Goal: Task Accomplishment & Management: Manage account settings

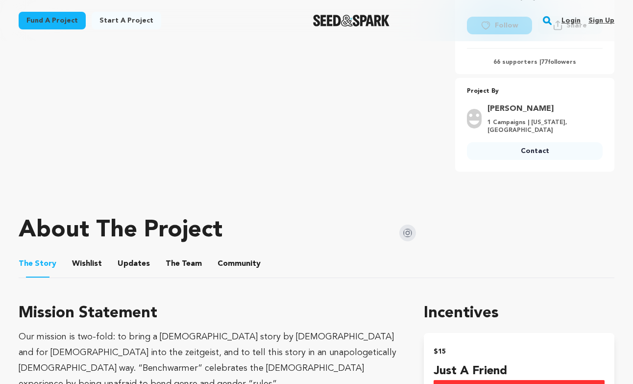
scroll to position [309, 0]
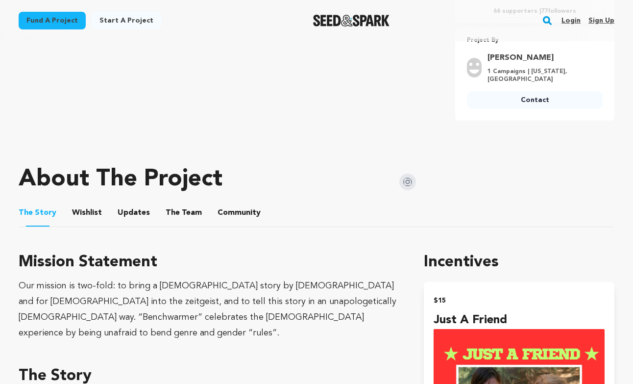
click at [240, 220] on button "Community" at bounding box center [240, 215] width 24 height 24
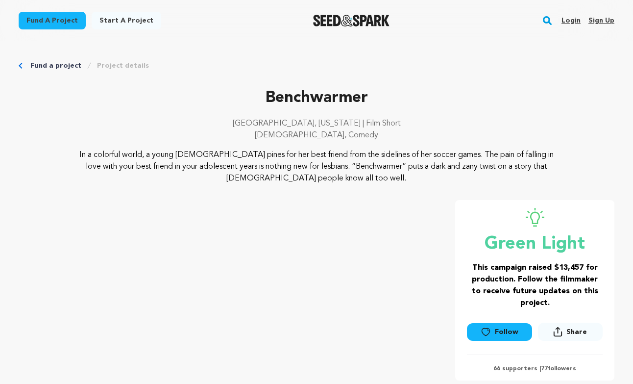
click at [570, 20] on link "Login" at bounding box center [571, 21] width 19 height 16
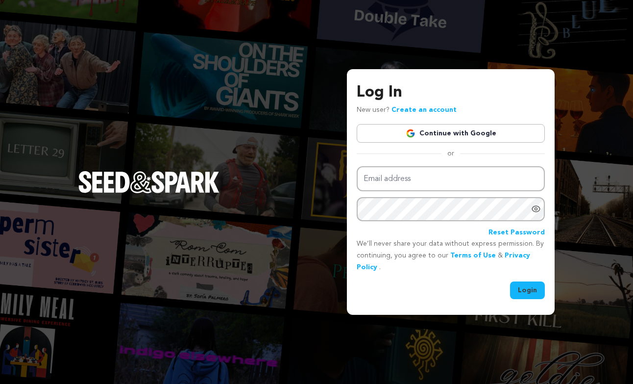
click at [500, 137] on link "Continue with Google" at bounding box center [451, 133] width 188 height 19
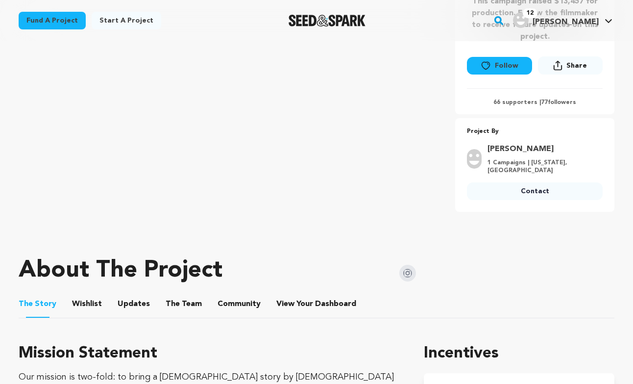
scroll to position [298, 0]
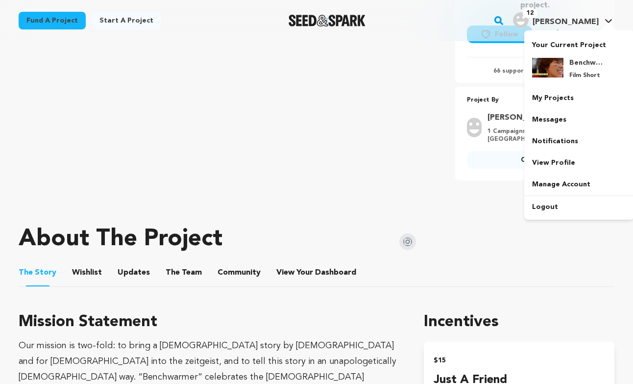
click at [529, 17] on img "Lida E.'s Profile" at bounding box center [521, 20] width 16 height 16
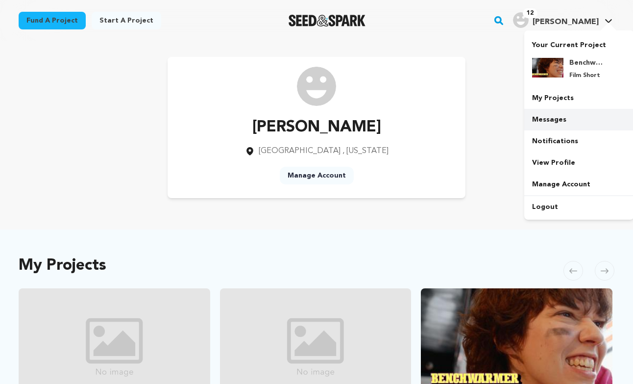
click at [553, 117] on link "Messages" at bounding box center [580, 120] width 110 height 22
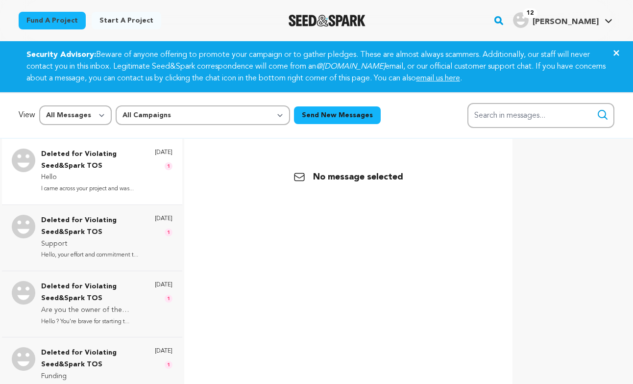
click at [132, 173] on p "Hello" at bounding box center [93, 178] width 104 height 12
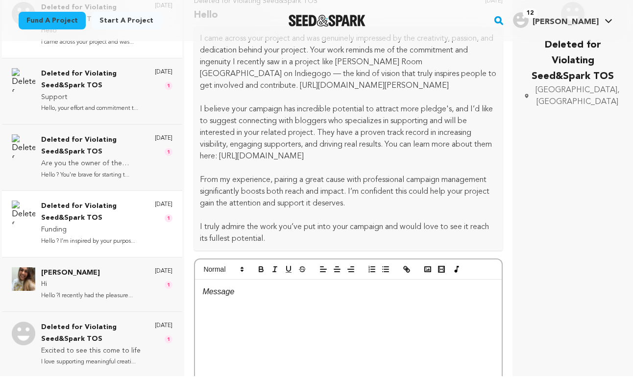
scroll to position [26, 0]
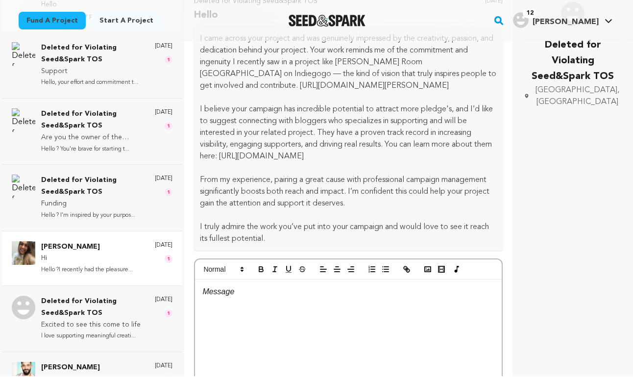
click at [123, 268] on p "Hello ?I recently had the pleasure..." at bounding box center [87, 269] width 92 height 11
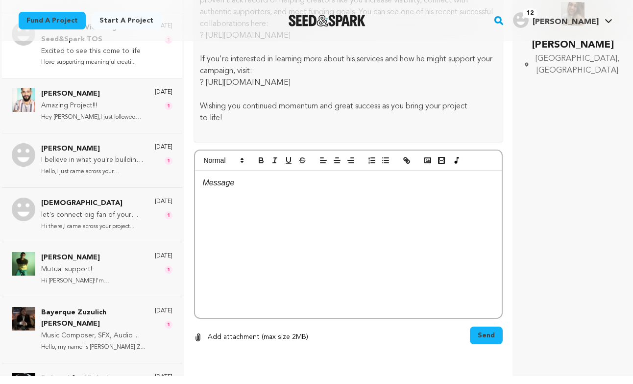
scroll to position [301, 0]
click at [101, 287] on div "Sterling Sullivan Mutual support! Hi Lida!I'm Sterling, and I just fo... 3 week…" at bounding box center [92, 268] width 180 height 54
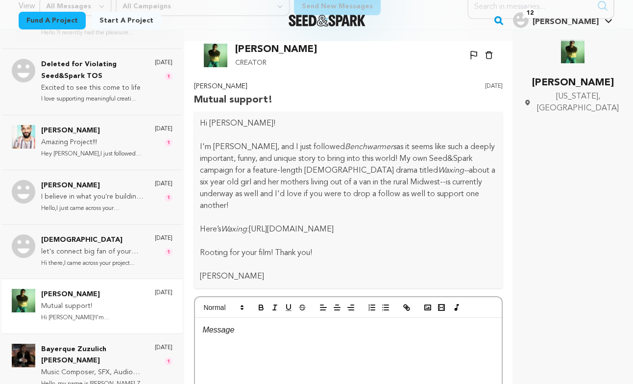
scroll to position [0, 0]
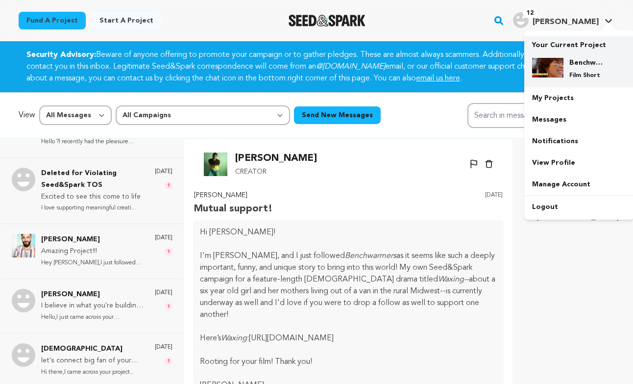
click at [582, 72] on p "Film Short" at bounding box center [587, 76] width 35 height 8
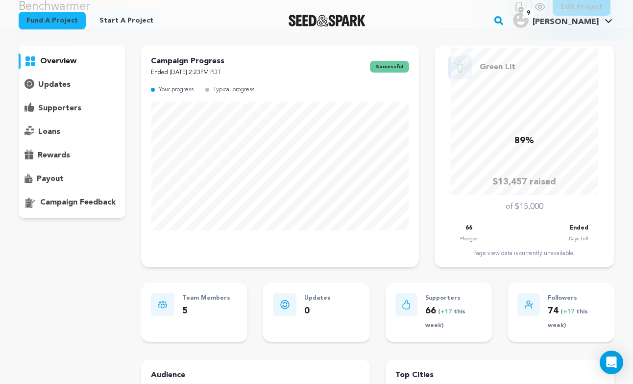
scroll to position [62, 0]
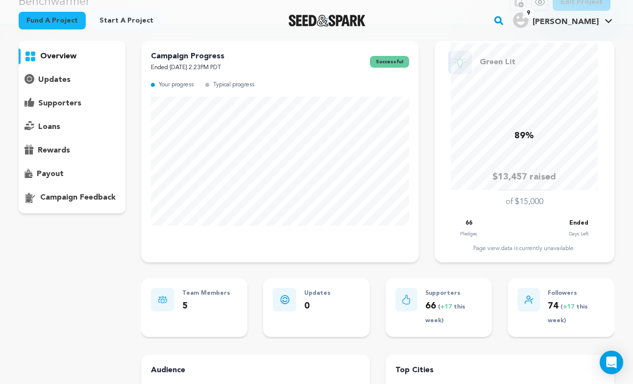
click at [54, 177] on p "payout" at bounding box center [50, 174] width 27 height 12
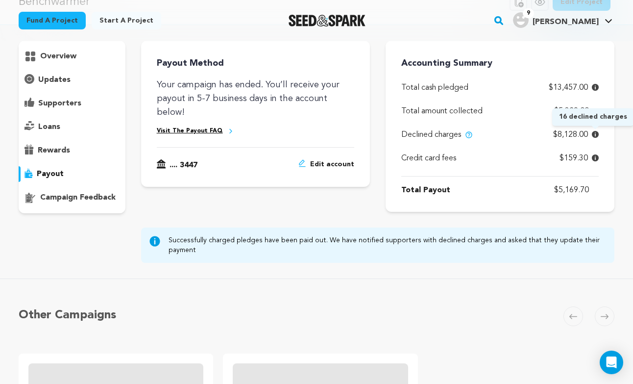
click at [596, 134] on icon at bounding box center [595, 134] width 7 height 7
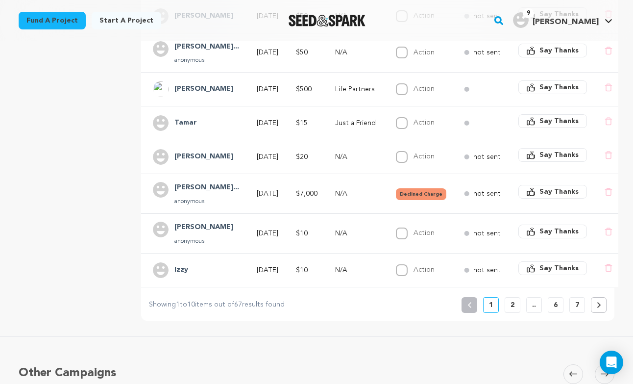
scroll to position [378, 0]
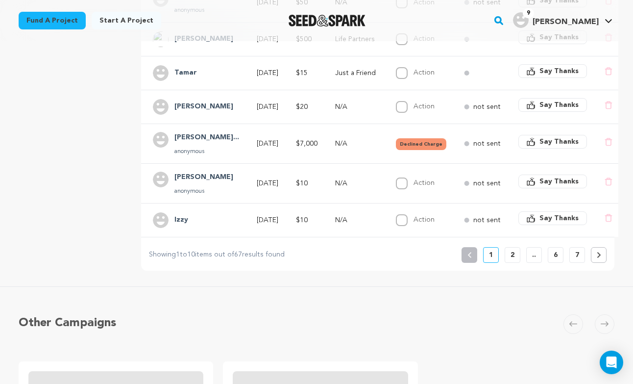
click at [513, 250] on p "2" at bounding box center [513, 255] width 4 height 10
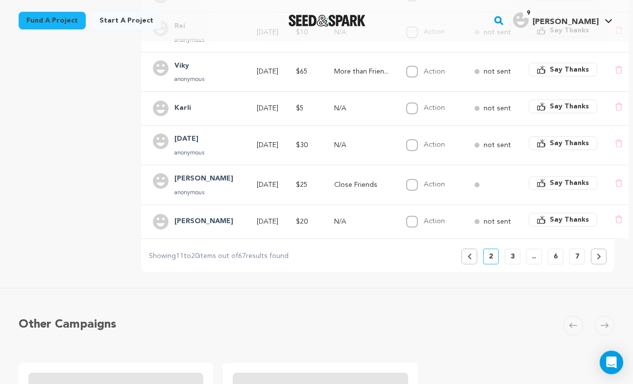
scroll to position [384, 0]
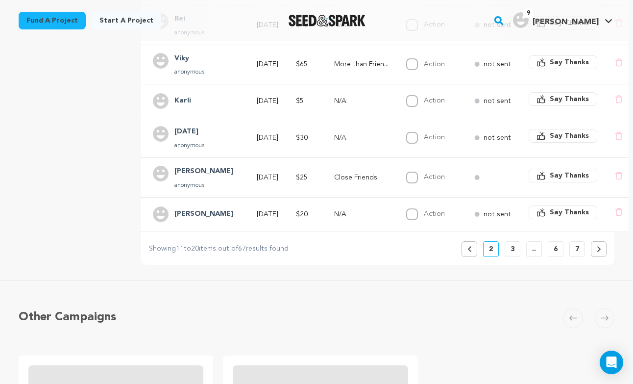
click at [469, 246] on icon at bounding box center [469, 249] width 3 height 6
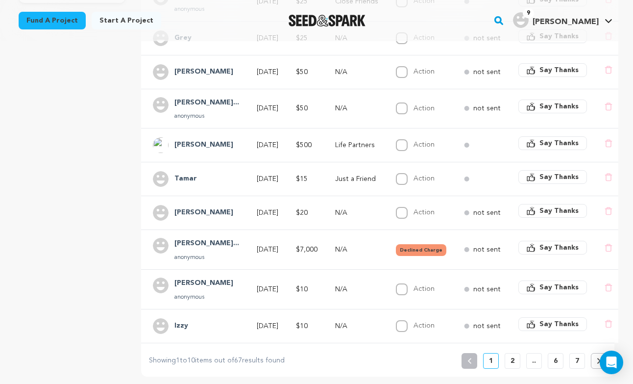
scroll to position [273, 0]
click at [511, 355] on p "2" at bounding box center [513, 360] width 4 height 10
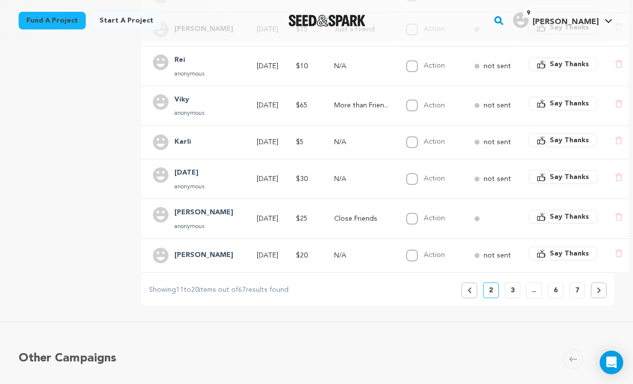
scroll to position [390, 0]
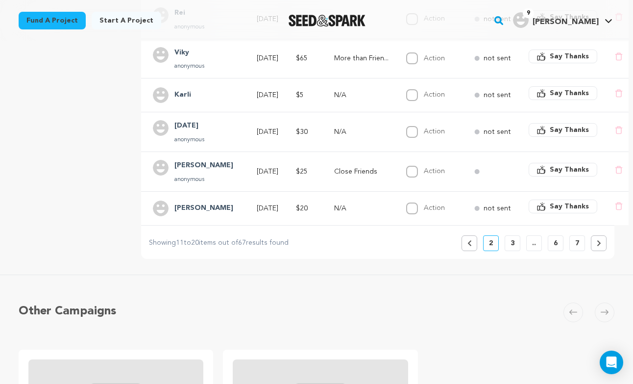
click at [510, 241] on button "3" at bounding box center [513, 243] width 16 height 16
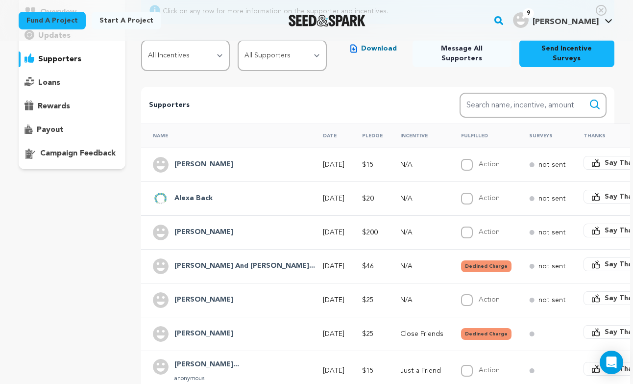
scroll to position [112, 0]
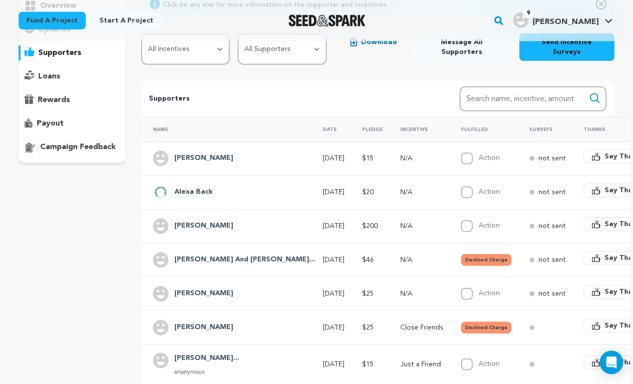
click at [539, 153] on p "not sent" at bounding box center [552, 158] width 27 height 10
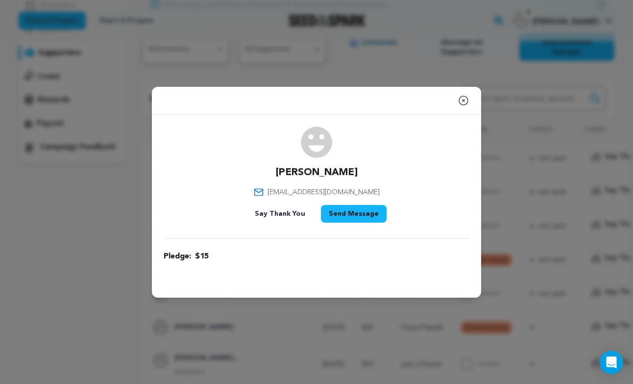
click at [466, 100] on icon "button" at bounding box center [464, 101] width 12 height 12
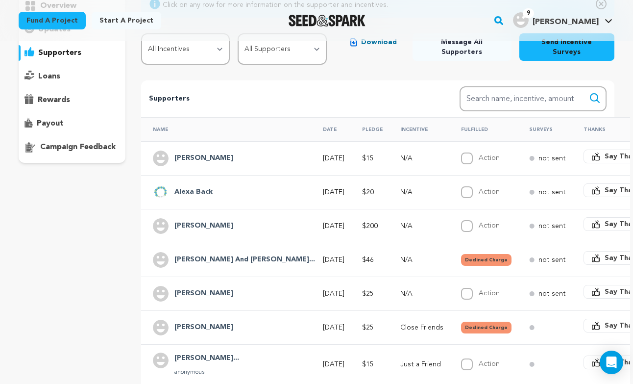
click at [196, 254] on h4 "Taylor And Serr..." at bounding box center [245, 260] width 141 height 12
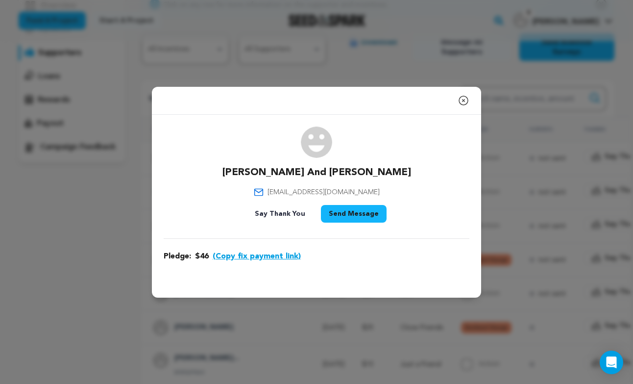
click at [463, 99] on icon "button" at bounding box center [464, 101] width 12 height 12
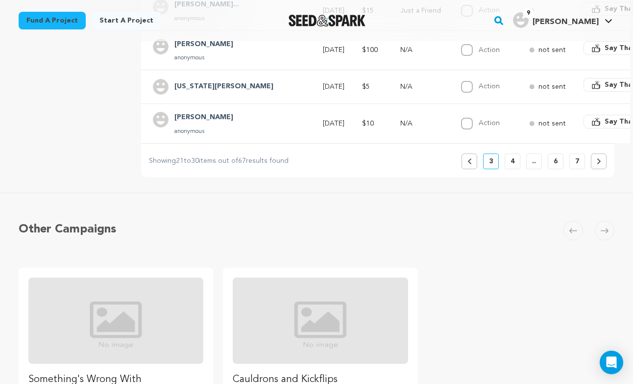
scroll to position [468, 0]
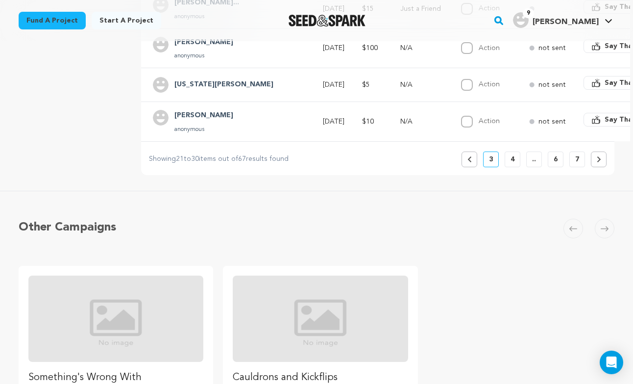
click at [580, 152] on button "7" at bounding box center [578, 160] width 16 height 16
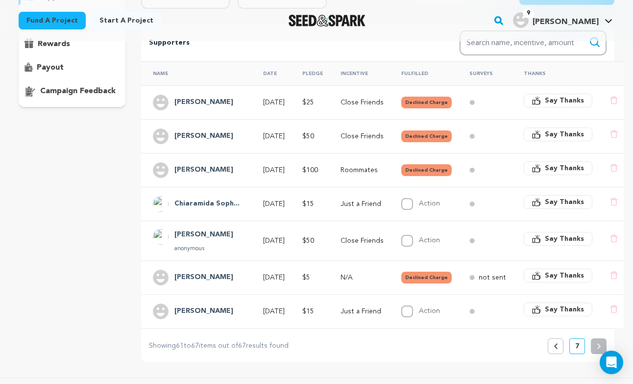
scroll to position [169, 0]
click at [557, 343] on icon at bounding box center [555, 346] width 3 height 6
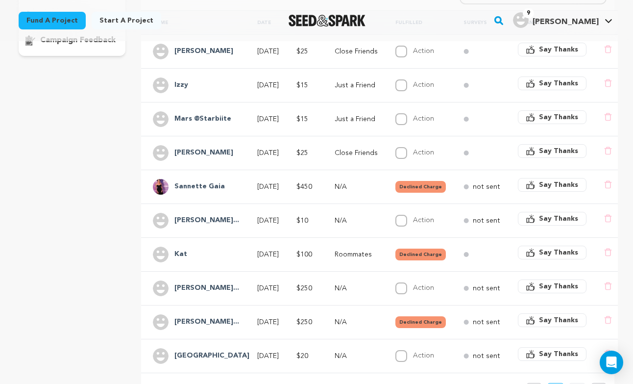
scroll to position [231, 0]
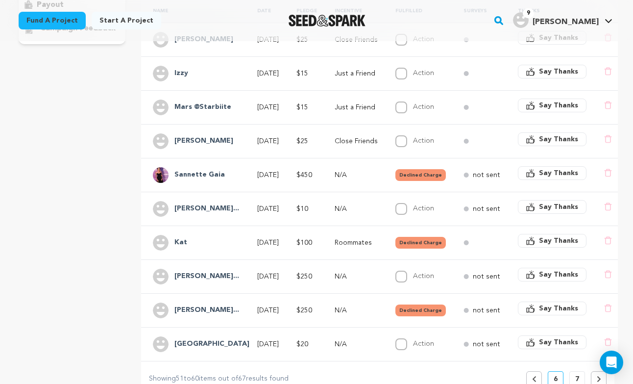
drag, startPoint x: 191, startPoint y: 235, endPoint x: 166, endPoint y: 233, distance: 25.6
click at [166, 235] on div "Kat" at bounding box center [196, 243] width 87 height 16
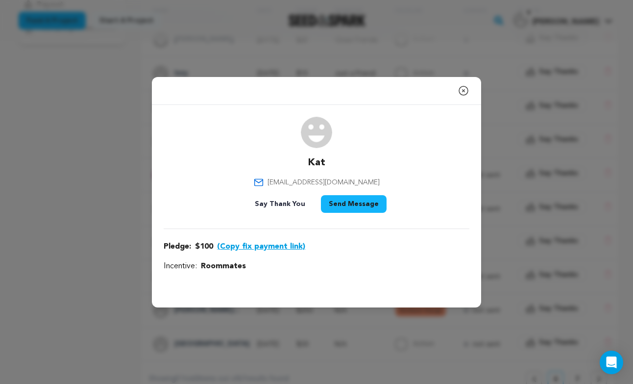
click at [466, 83] on button "Close modal" at bounding box center [464, 91] width 12 height 20
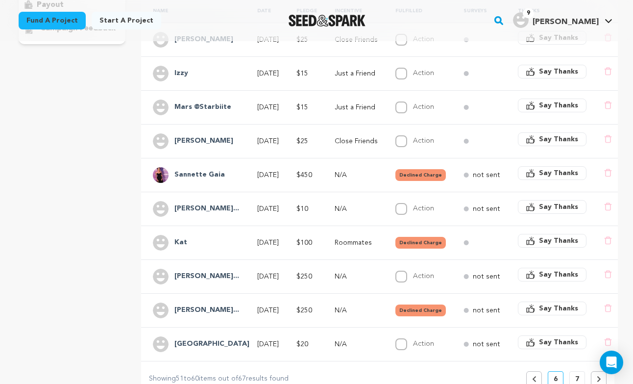
click at [207, 239] on div "Kat" at bounding box center [196, 243] width 87 height 16
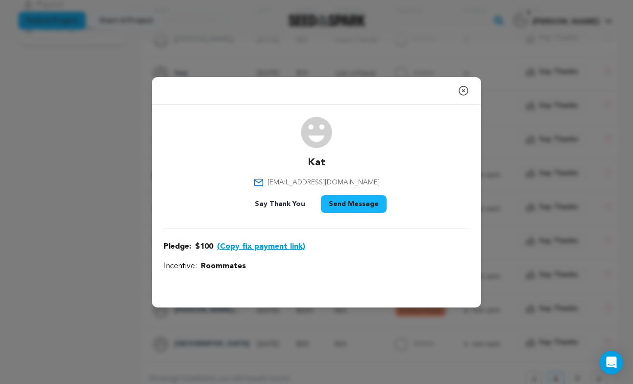
click at [464, 87] on icon "button" at bounding box center [464, 91] width 12 height 12
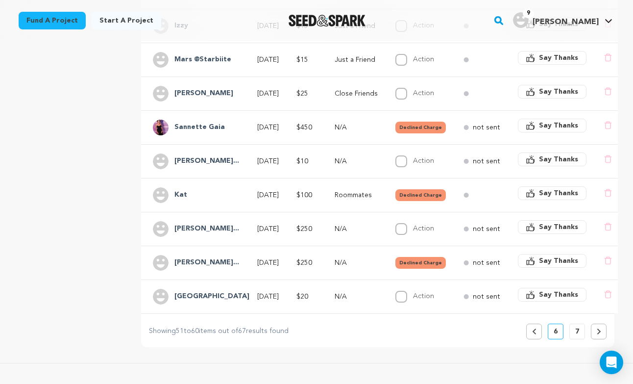
scroll to position [314, 0]
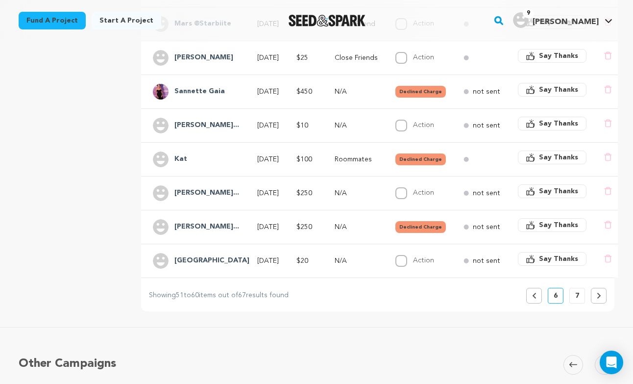
click at [577, 291] on p "7" at bounding box center [578, 296] width 4 height 10
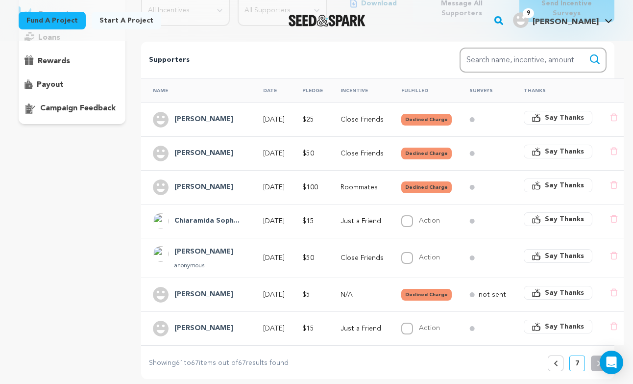
scroll to position [139, 0]
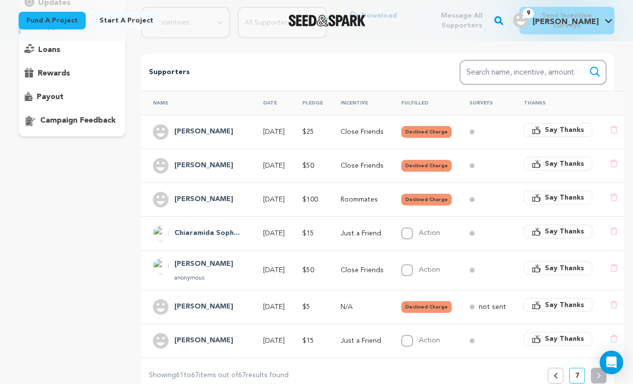
click at [557, 373] on icon at bounding box center [556, 376] width 4 height 6
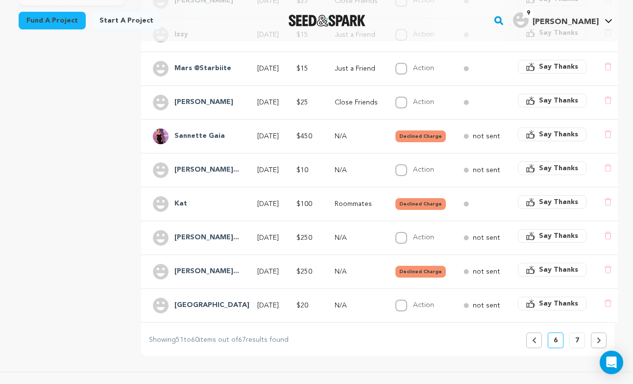
scroll to position [288, 0]
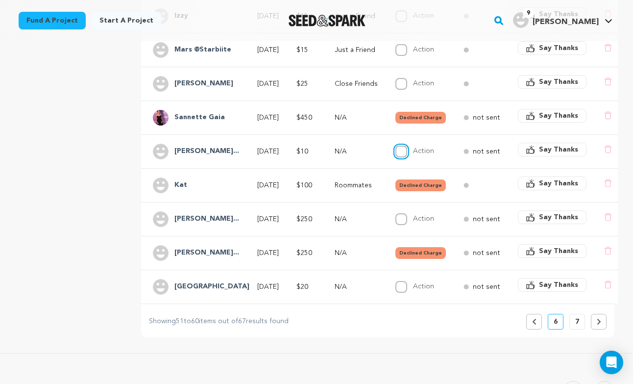
click at [407, 148] on input "Action" at bounding box center [402, 152] width 12 height 12
checkbox input "true"
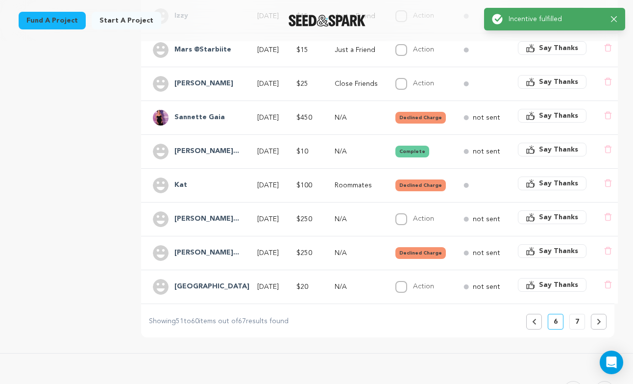
click at [408, 148] on button "Complete" at bounding box center [413, 152] width 34 height 12
click at [613, 19] on icon "button" at bounding box center [614, 19] width 6 height 6
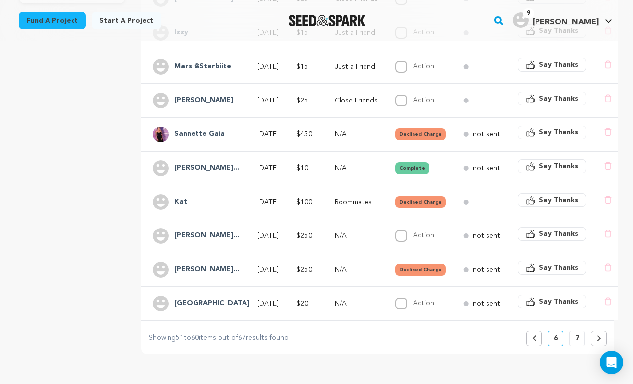
scroll to position [279, 0]
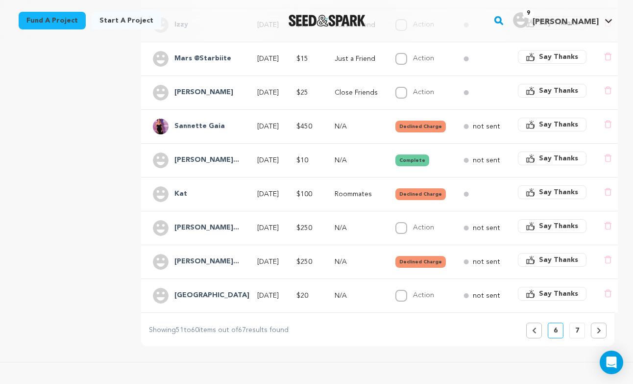
click at [534, 328] on icon at bounding box center [533, 331] width 3 height 6
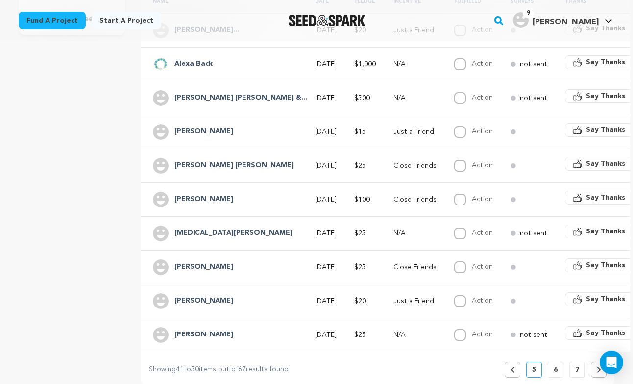
scroll to position [262, 0]
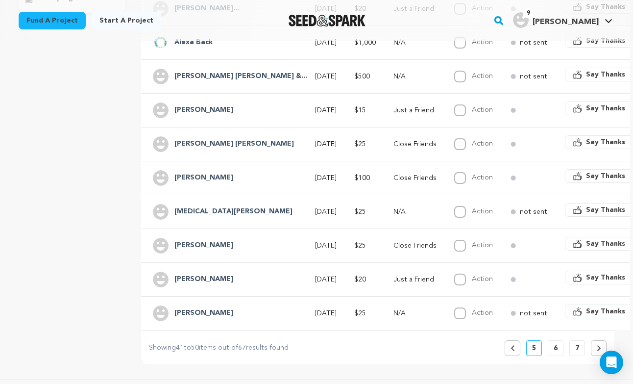
click at [515, 342] on button "Previous" at bounding box center [513, 348] width 16 height 16
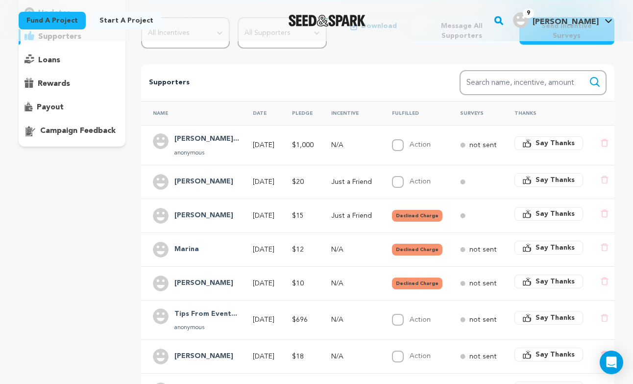
scroll to position [295, 0]
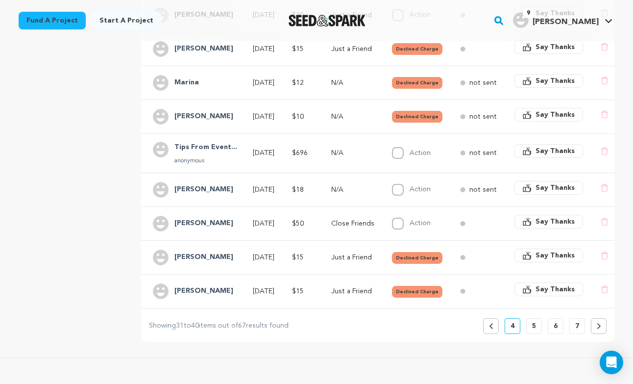
click at [493, 323] on icon at bounding box center [491, 326] width 4 height 6
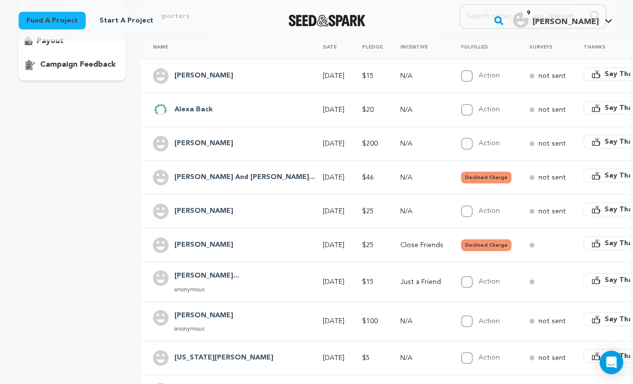
scroll to position [199, 0]
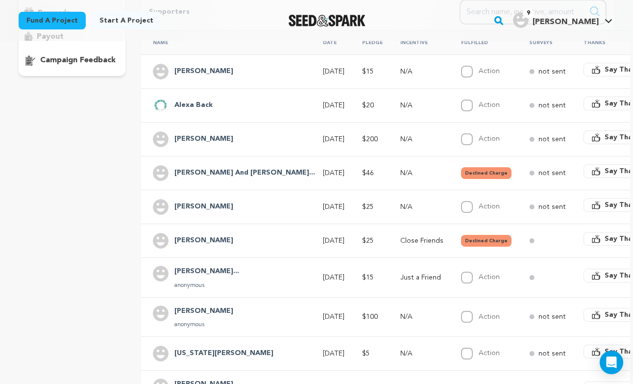
click at [216, 167] on h4 "Taylor And Serr..." at bounding box center [245, 173] width 141 height 12
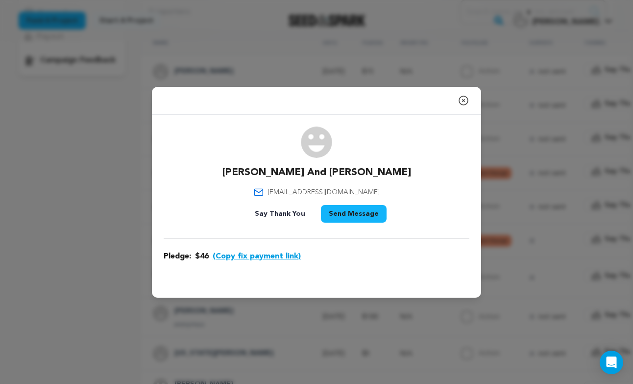
click at [465, 96] on icon "button" at bounding box center [464, 101] width 12 height 12
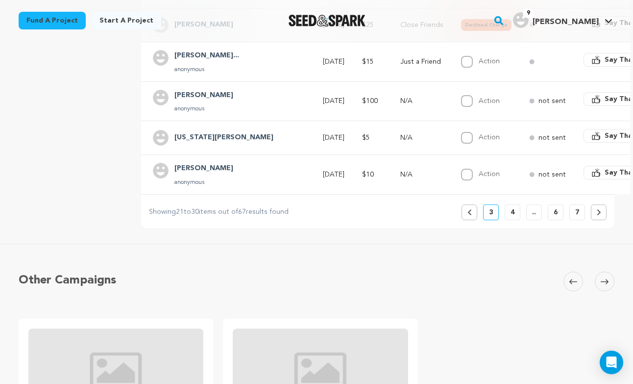
scroll to position [466, 0]
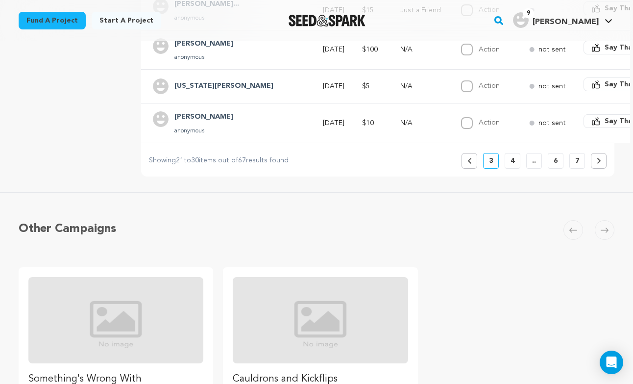
click at [467, 153] on button "Previous" at bounding box center [470, 161] width 16 height 16
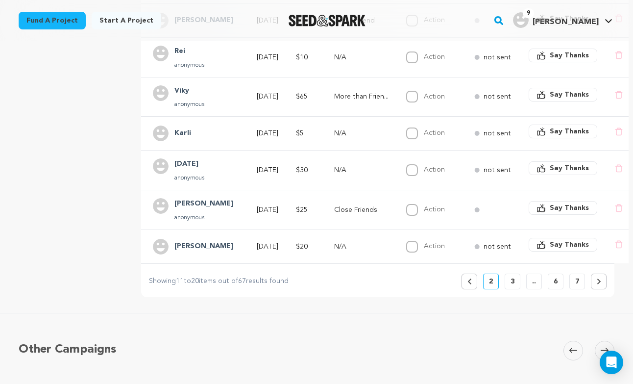
scroll to position [355, 0]
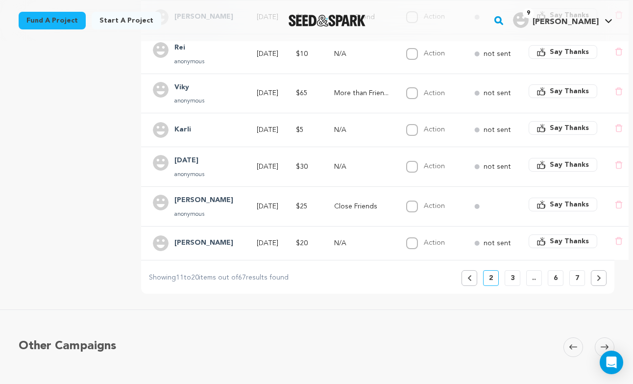
click at [469, 275] on icon at bounding box center [469, 278] width 3 height 6
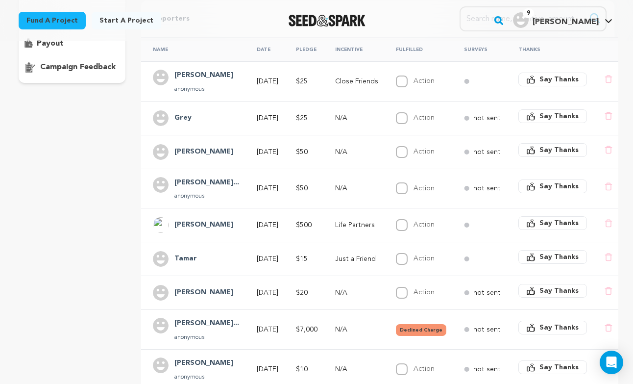
scroll to position [238, 0]
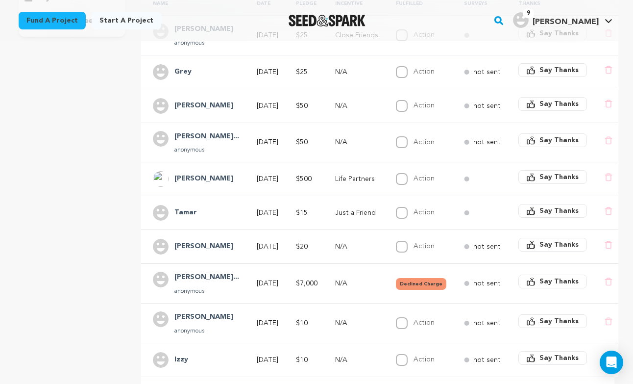
click at [218, 272] on h4 "Margaret Trimar..." at bounding box center [207, 278] width 65 height 12
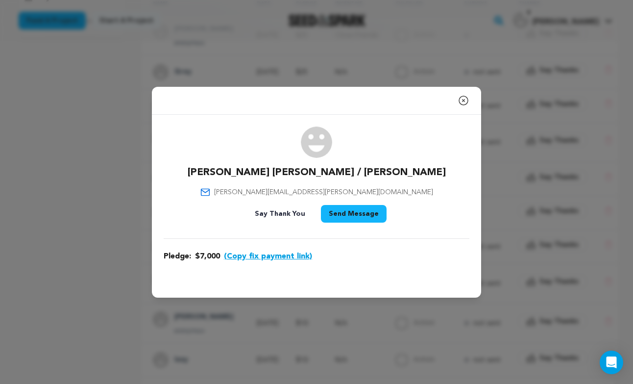
click at [279, 260] on button "(Copy fix payment link)" at bounding box center [268, 257] width 88 height 12
click at [464, 101] on icon "button" at bounding box center [463, 100] width 9 height 9
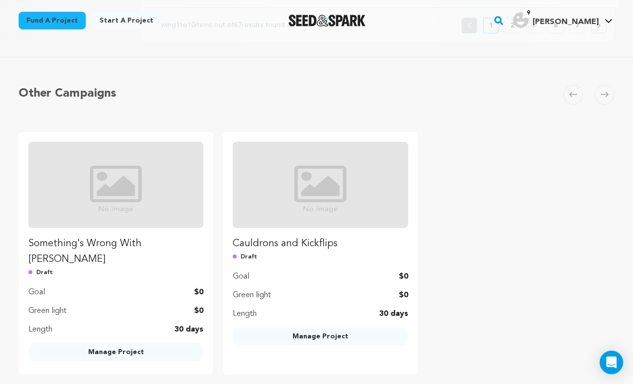
scroll to position [517, 0]
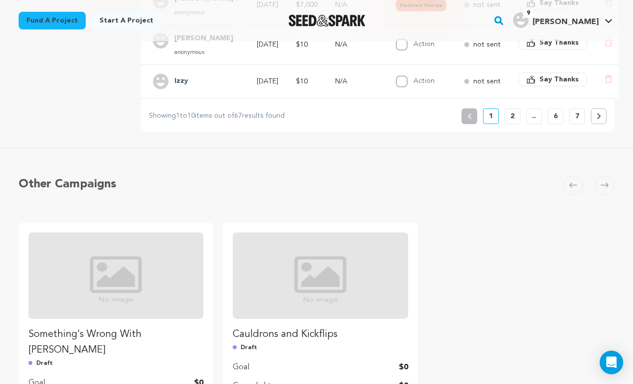
click at [578, 111] on p "7" at bounding box center [578, 116] width 4 height 10
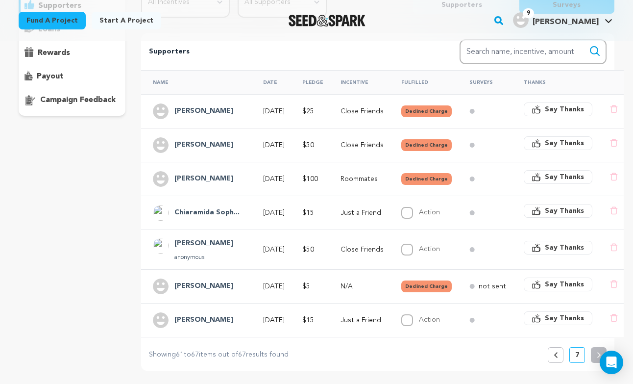
scroll to position [174, 0]
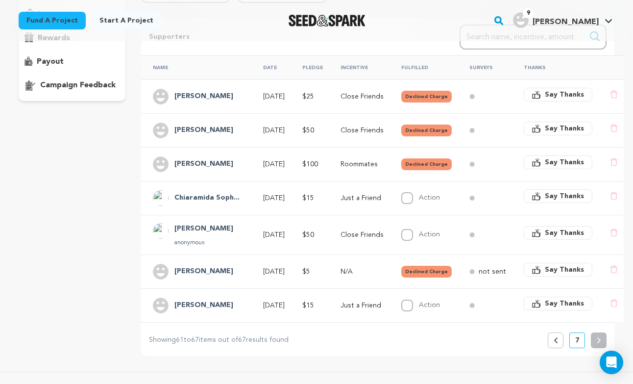
click at [558, 336] on button "Previous" at bounding box center [556, 340] width 16 height 16
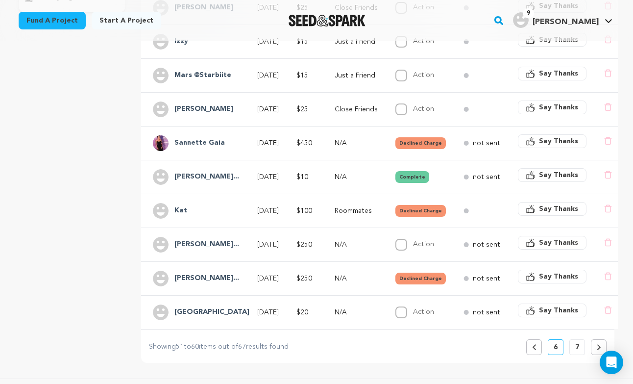
scroll to position [265, 0]
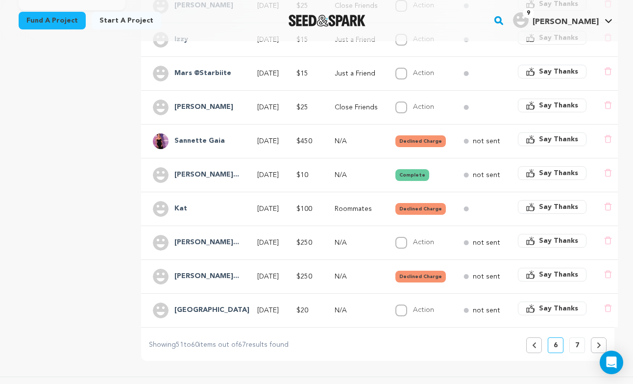
click at [538, 340] on button "Previous" at bounding box center [535, 345] width 16 height 16
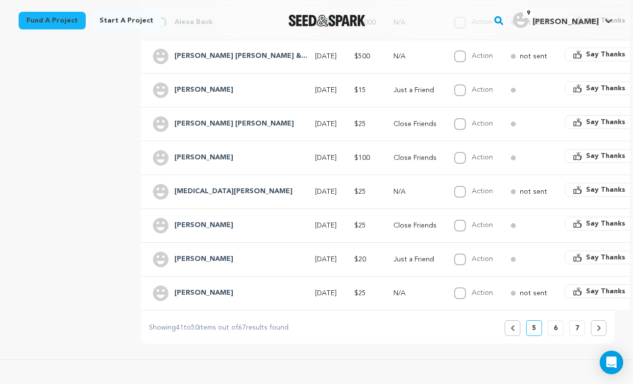
scroll to position [282, 0]
click at [514, 325] on icon at bounding box center [513, 328] width 4 height 6
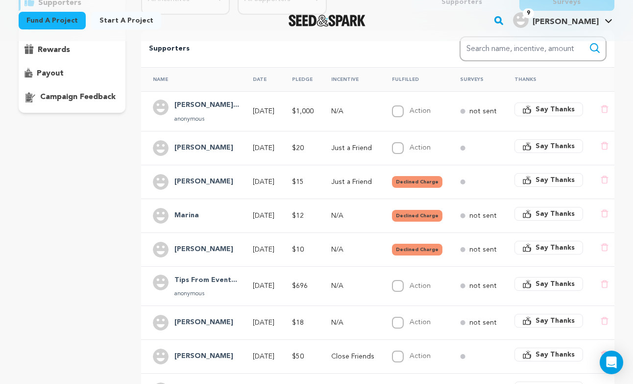
scroll to position [163, 0]
click at [184, 210] on h4 "Marina" at bounding box center [187, 215] width 25 height 12
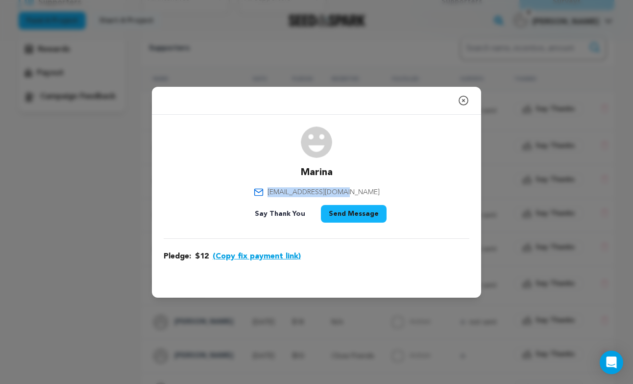
drag, startPoint x: 370, startPoint y: 187, endPoint x: 273, endPoint y: 188, distance: 97.1
click at [273, 188] on div "Marina lmarinariad@yahoo.com Say Thank You Send Message" at bounding box center [317, 177] width 306 height 100
copy span "lmarinariad@yahoo.com"
click at [467, 99] on icon "button" at bounding box center [464, 101] width 12 height 12
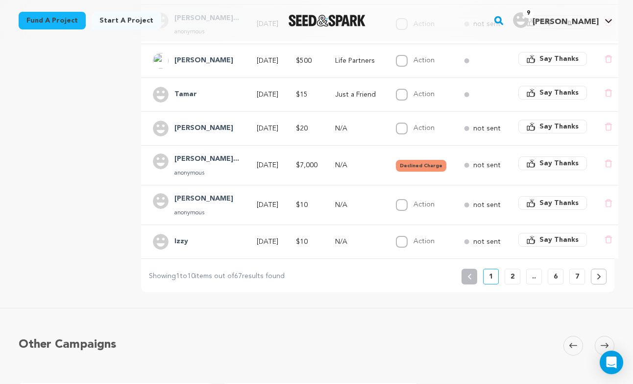
scroll to position [376, 0]
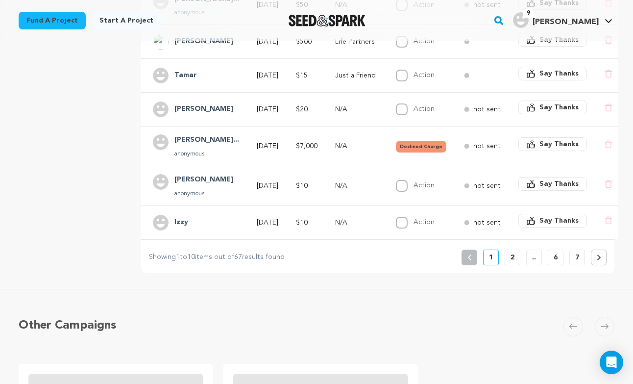
click at [512, 253] on p "2" at bounding box center [513, 258] width 4 height 10
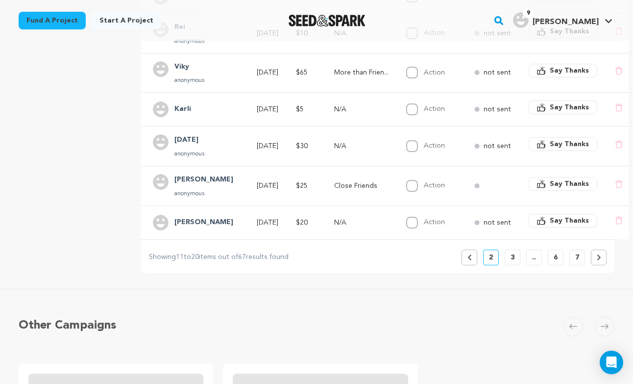
click at [580, 254] on button "7" at bounding box center [578, 258] width 16 height 16
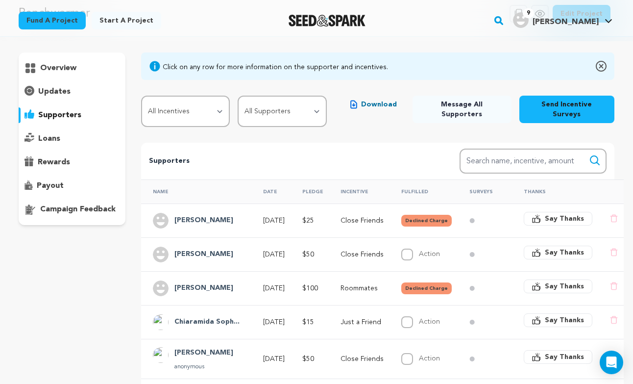
scroll to position [51, 0]
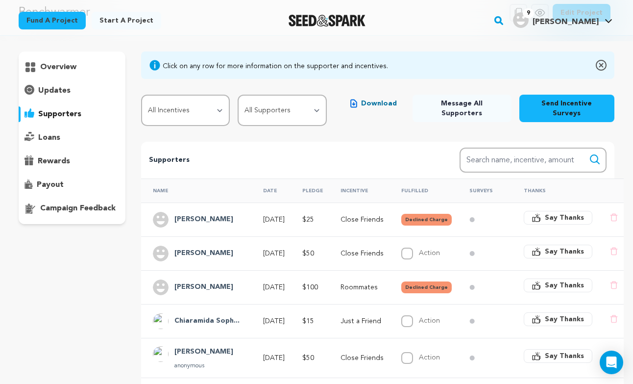
click at [198, 214] on h4 "[PERSON_NAME]" at bounding box center [204, 220] width 59 height 12
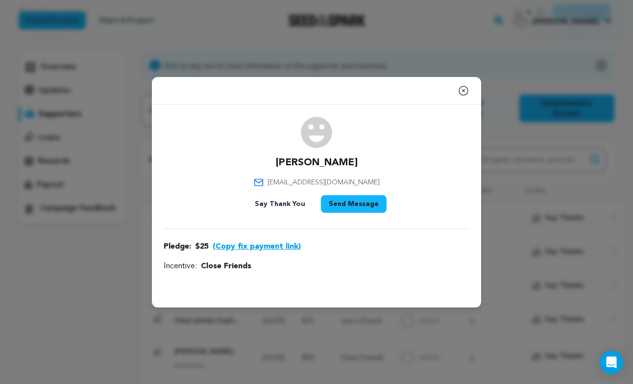
click at [464, 89] on icon "button" at bounding box center [463, 90] width 9 height 9
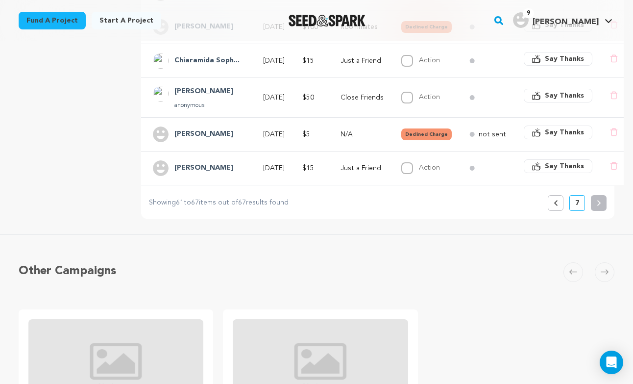
scroll to position [297, 0]
